Goal: Information Seeking & Learning: Check status

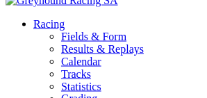
scroll to position [4636, 0]
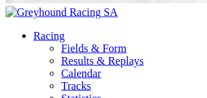
click at [68, 56] on link "Results & Replays" at bounding box center [102, 61] width 83 height 12
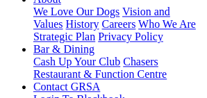
scroll to position [499, 0]
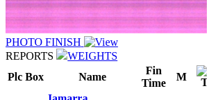
scroll to position [1443, 0]
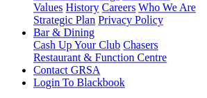
scroll to position [513, 0]
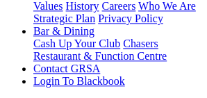
drag, startPoint x: 124, startPoint y: 37, endPoint x: 136, endPoint y: 37, distance: 11.8
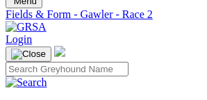
scroll to position [55, 0]
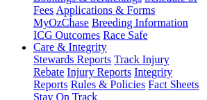
scroll to position [416, 0]
